Goal: Navigation & Orientation: Find specific page/section

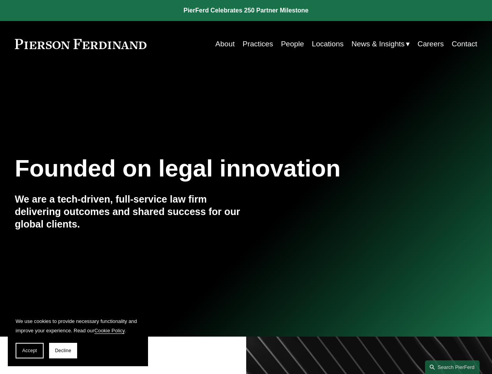
click at [30, 351] on span "Accept" at bounding box center [29, 350] width 15 height 5
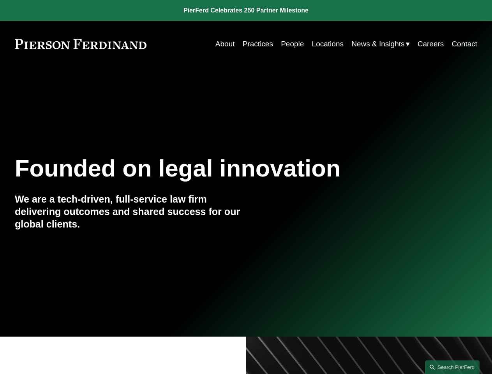
click at [452, 367] on link "Search this site" at bounding box center [452, 367] width 55 height 14
